Goal: Information Seeking & Learning: Learn about a topic

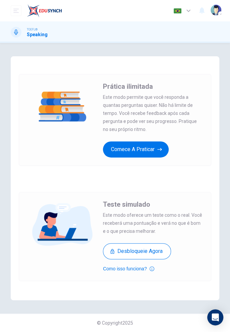
click at [160, 146] on icon "button" at bounding box center [159, 149] width 5 height 7
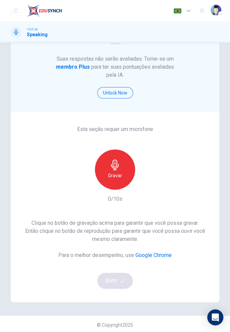
scroll to position [41, 0]
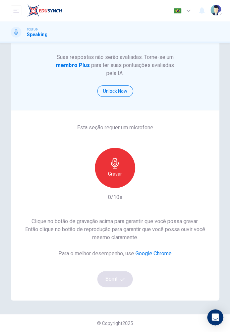
click at [117, 165] on icon "button" at bounding box center [115, 163] width 8 height 11
click at [116, 273] on button "Bom!" at bounding box center [115, 279] width 36 height 16
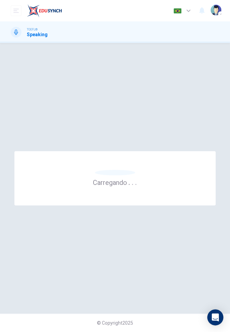
scroll to position [0, 0]
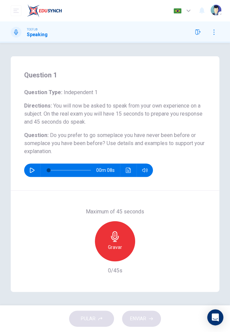
click at [34, 175] on button "button" at bounding box center [32, 169] width 11 height 13
type input "0"
click at [119, 241] on icon "button" at bounding box center [115, 236] width 11 height 11
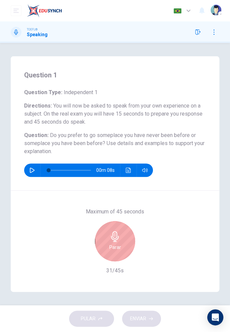
click at [117, 239] on icon "button" at bounding box center [115, 236] width 11 height 11
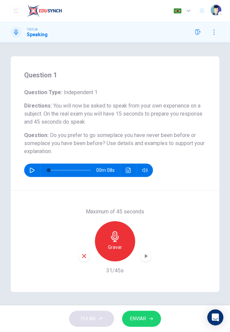
click at [150, 314] on button "ENVIAR" at bounding box center [141, 319] width 39 height 16
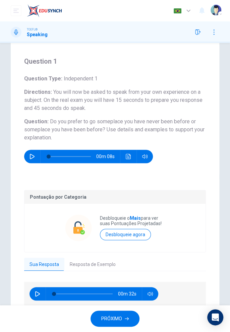
scroll to position [42, 0]
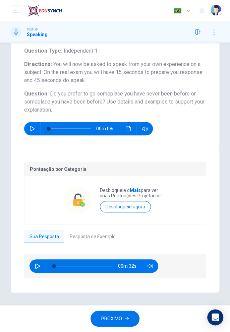
click at [102, 237] on button "Resposta de Exemplo" at bounding box center [92, 237] width 57 height 14
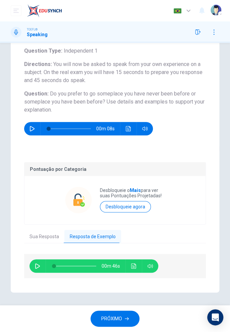
click at [38, 267] on icon "button" at bounding box center [37, 265] width 5 height 5
click at [133, 265] on icon "Clique para ver a transcrição do áudio" at bounding box center [133, 265] width 5 height 5
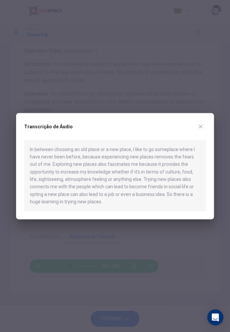
click at [202, 130] on button "button" at bounding box center [200, 126] width 11 height 11
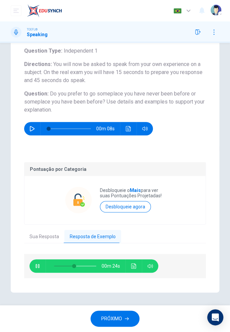
type input "47"
click at [51, 237] on button "Sua Resposta" at bounding box center [44, 237] width 40 height 14
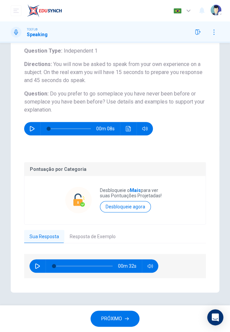
click at [143, 208] on button "Desbloqueie agora" at bounding box center [125, 206] width 51 height 11
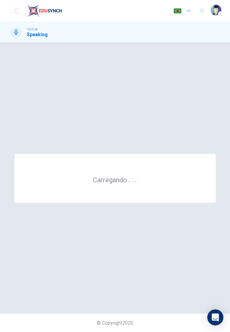
scroll to position [0, 0]
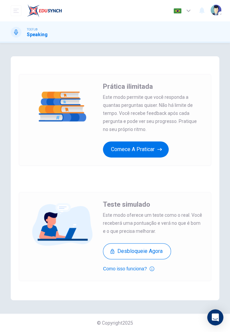
click at [43, 36] on h1 "Speaking" at bounding box center [37, 34] width 21 height 5
click at [147, 149] on button "Comece a praticar" at bounding box center [136, 149] width 66 height 16
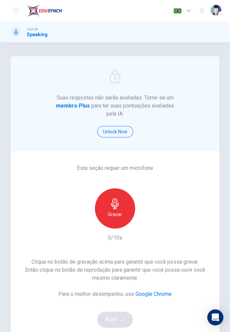
scroll to position [8, 0]
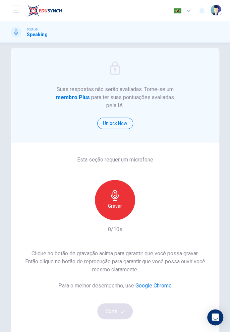
click at [220, 14] on icon "button" at bounding box center [220, 14] width 2 height 2
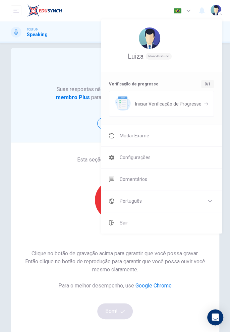
click at [190, 137] on li "Mudar Exame" at bounding box center [161, 135] width 121 height 21
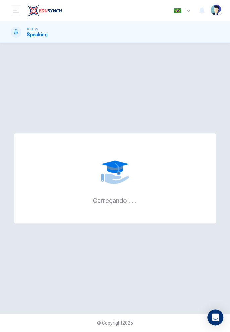
scroll to position [0, 0]
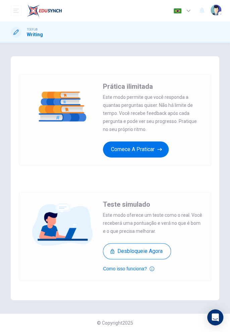
click at [14, 12] on icon "open mobile menu" at bounding box center [15, 10] width 5 height 5
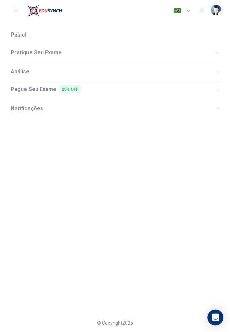
click at [16, 7] on button "open mobile menu" at bounding box center [16, 10] width 11 height 11
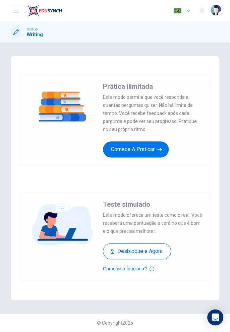
click at [159, 148] on icon "button" at bounding box center [159, 149] width 5 height 7
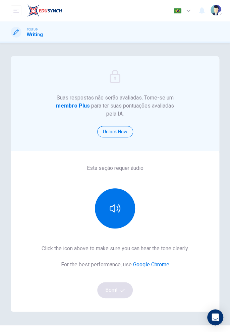
click at [36, 31] on span "TOEFL®" at bounding box center [32, 29] width 11 height 5
click at [30, 37] on div "TOEFL® Writing" at bounding box center [27, 32] width 32 height 11
click at [16, 36] on div at bounding box center [16, 32] width 11 height 11
click at [14, 41] on div "TOEFL® Writing" at bounding box center [115, 31] width 230 height 21
click at [18, 38] on div "TOEFL® Writing" at bounding box center [115, 31] width 230 height 21
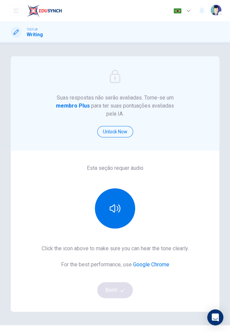
click at [22, 32] on div "TOEFL® Writing" at bounding box center [27, 32] width 32 height 11
click at [22, 35] on div "TOEFL® Writing" at bounding box center [27, 32] width 32 height 11
click at [20, 29] on div at bounding box center [16, 32] width 11 height 11
click at [18, 31] on icon at bounding box center [15, 31] width 5 height 5
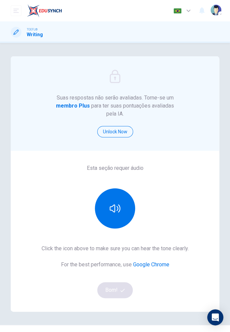
click at [38, 40] on div "TOEFL® Writing" at bounding box center [115, 31] width 230 height 21
click at [31, 34] on h1 "Writing" at bounding box center [35, 34] width 16 height 5
click at [36, 34] on h1 "Writing" at bounding box center [35, 34] width 16 height 5
click at [20, 12] on button "open mobile menu" at bounding box center [16, 10] width 11 height 11
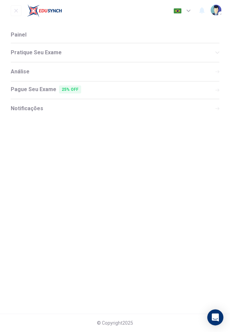
click at [14, 13] on icon "open mobile menu" at bounding box center [15, 10] width 5 height 5
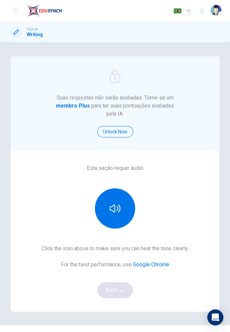
click at [16, 12] on icon "open mobile menu" at bounding box center [15, 10] width 5 height 5
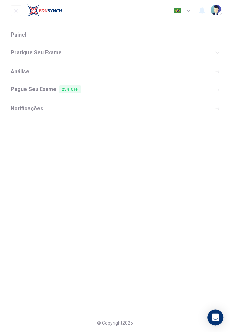
click at [144, 87] on li "Pague Seu Exame 25% OFF" at bounding box center [115, 89] width 208 height 17
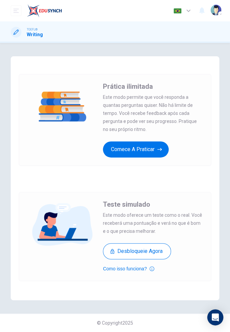
click at [149, 149] on button "Comece a praticar" at bounding box center [136, 149] width 66 height 16
